Goal: Task Accomplishment & Management: Use online tool/utility

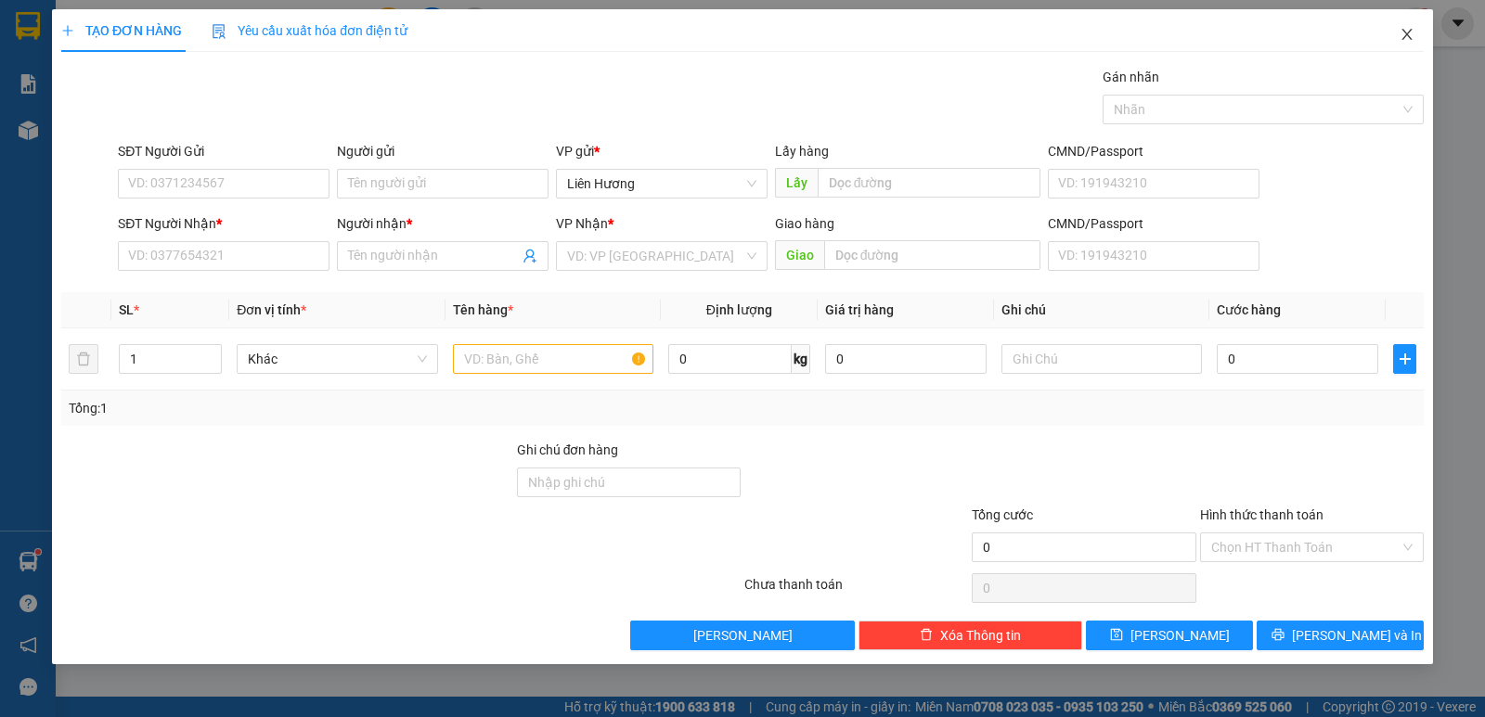
click at [1406, 32] on icon "close" at bounding box center [1407, 34] width 15 height 15
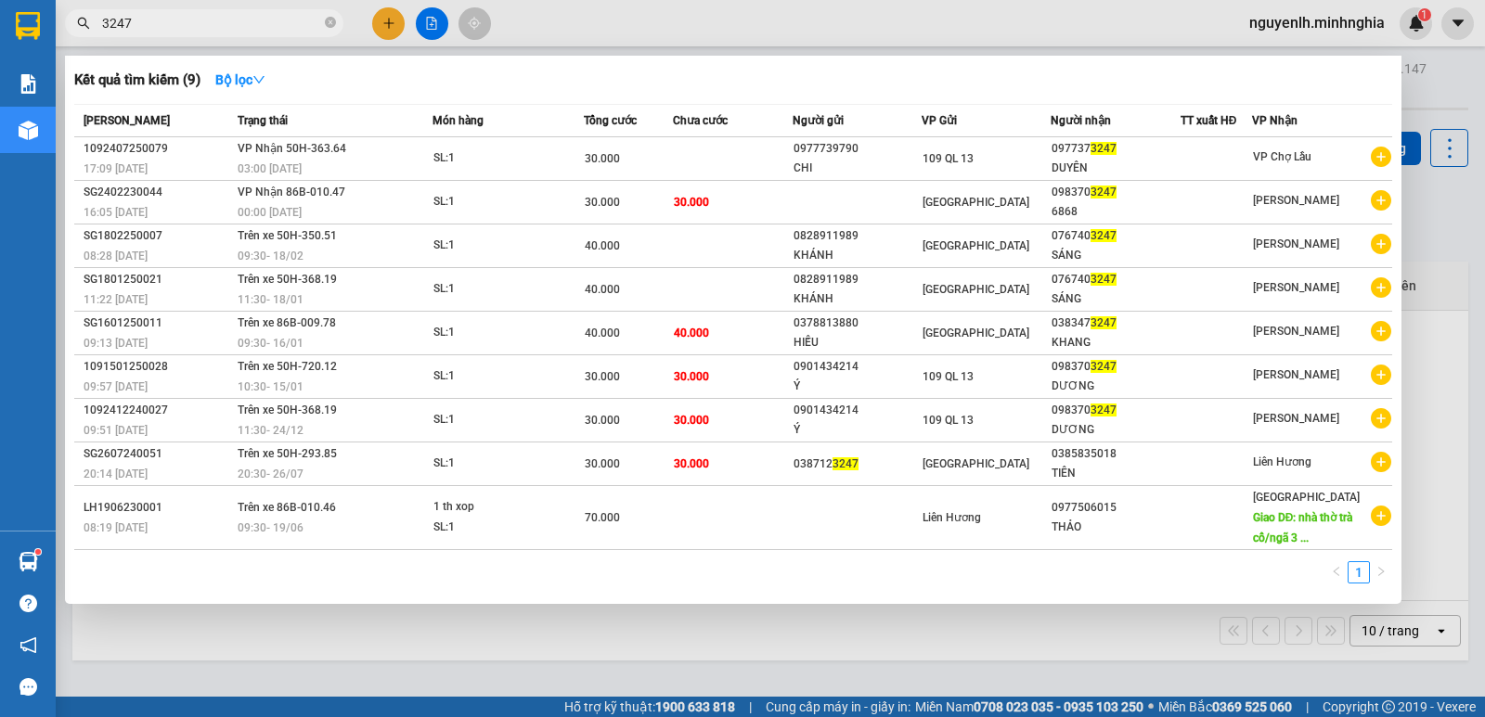
click at [177, 15] on input "3247" at bounding box center [211, 23] width 219 height 20
type input "3"
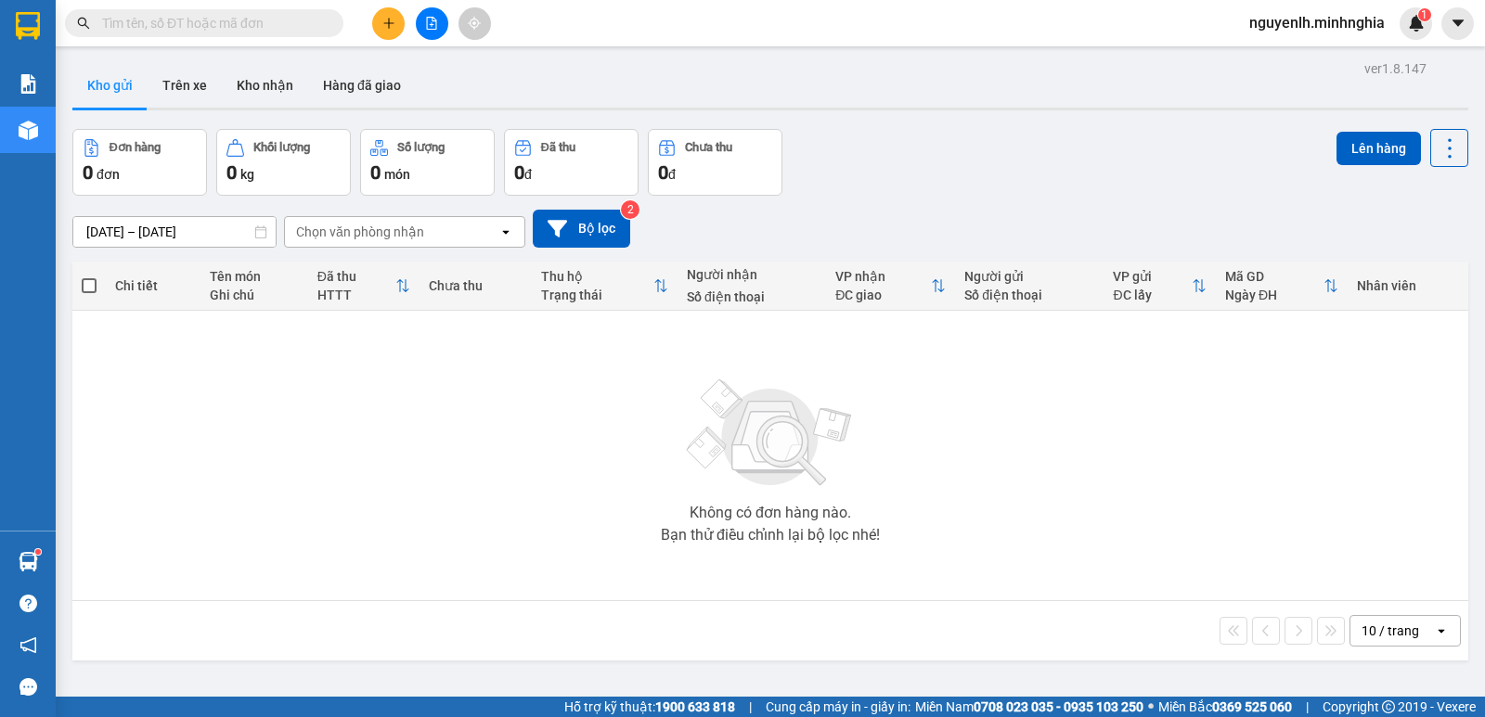
click at [924, 204] on div "[DATE] – [DATE] Press the down arrow key to interact with the calendar and sele…" at bounding box center [770, 229] width 1396 height 66
drag, startPoint x: 180, startPoint y: 12, endPoint x: 191, endPoint y: 19, distance: 13.4
click at [183, 12] on span at bounding box center [204, 23] width 278 height 28
click at [191, 19] on input "text" at bounding box center [211, 23] width 219 height 20
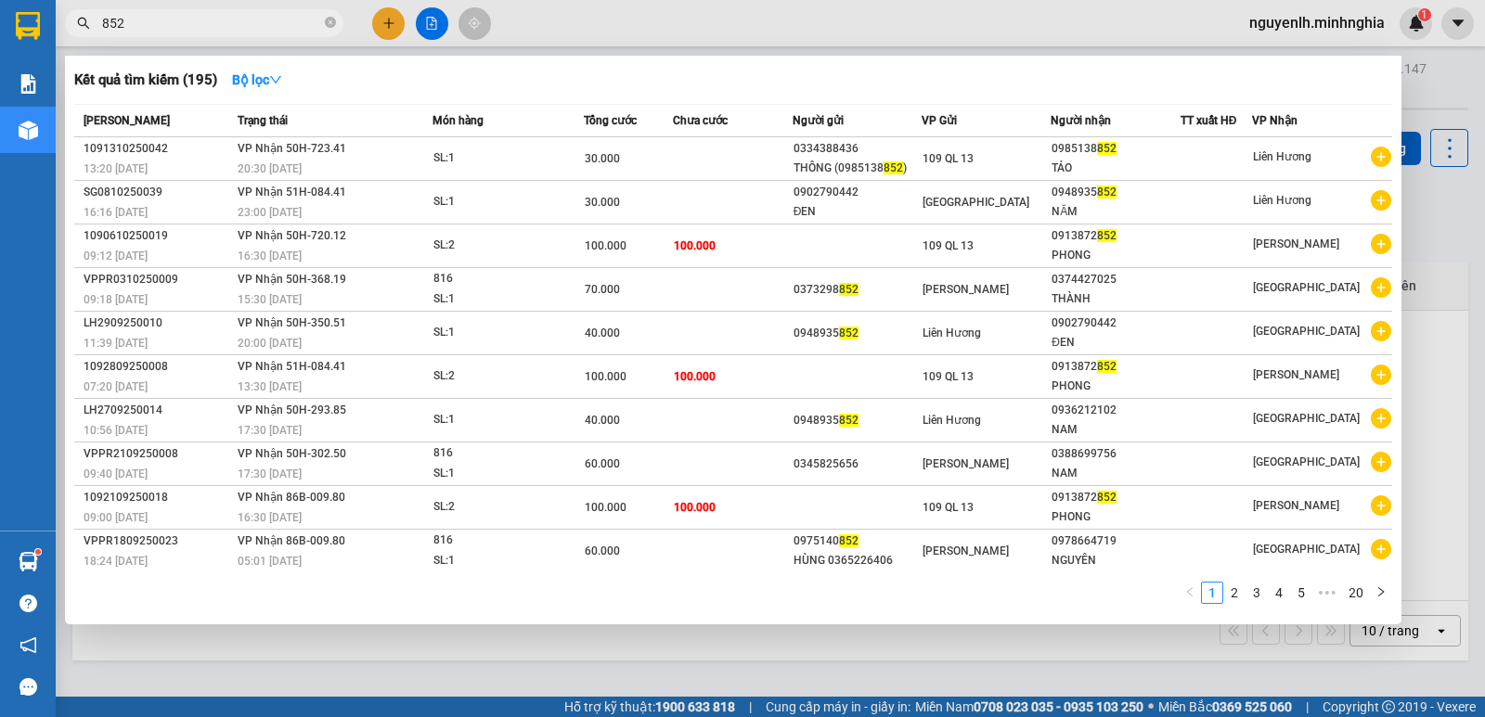
type input "852"
